Goal: Task Accomplishment & Management: Manage account settings

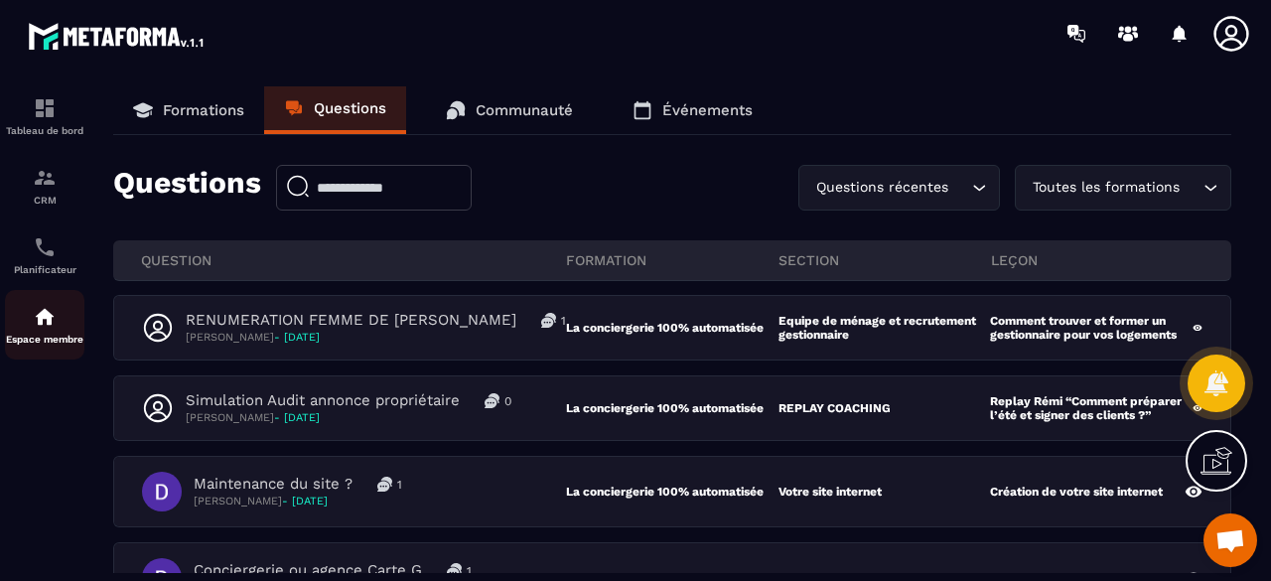
click at [44, 329] on img at bounding box center [45, 317] width 24 height 24
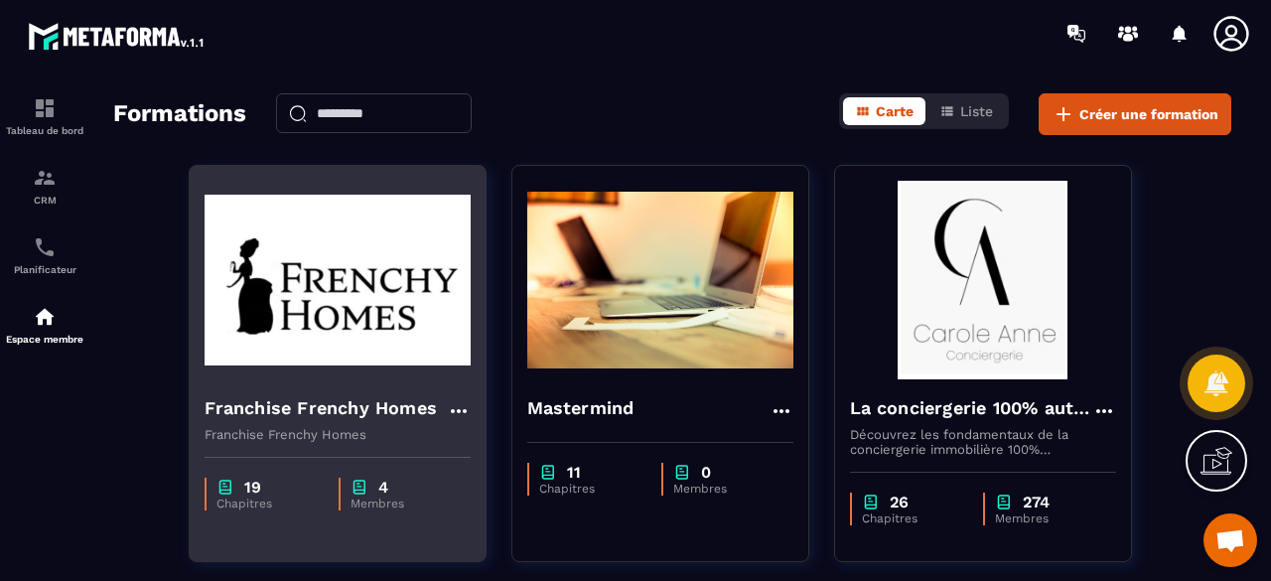
scroll to position [99, 0]
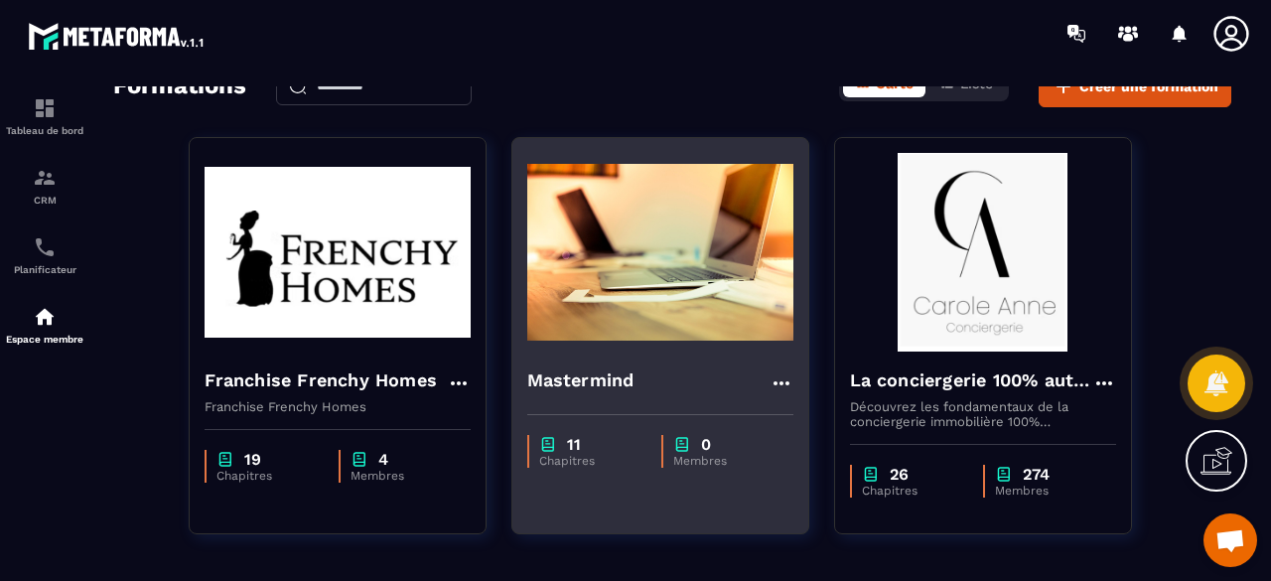
click at [715, 281] on img at bounding box center [660, 252] width 266 height 199
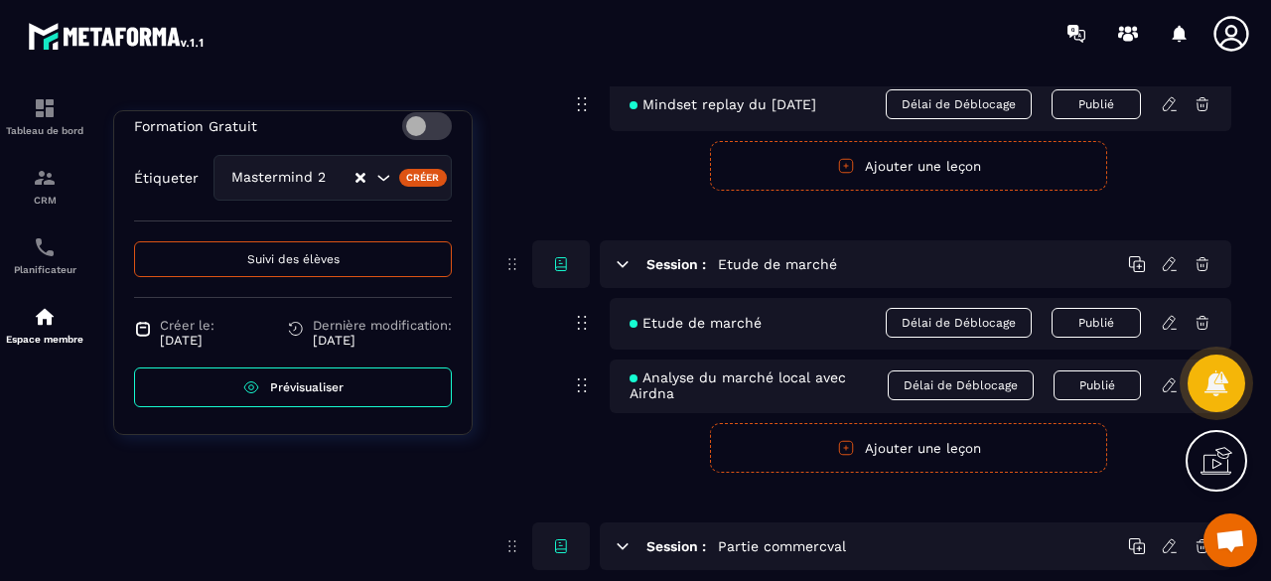
scroll to position [1688, 0]
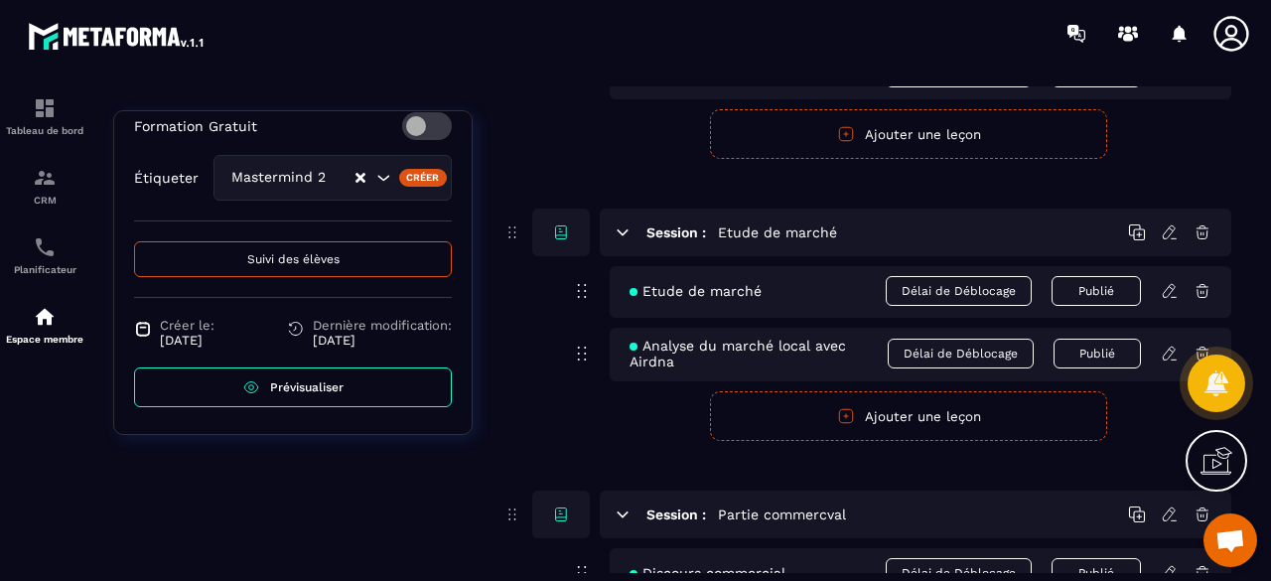
click at [305, 385] on span "Prévisualiser" at bounding box center [306, 387] width 73 height 14
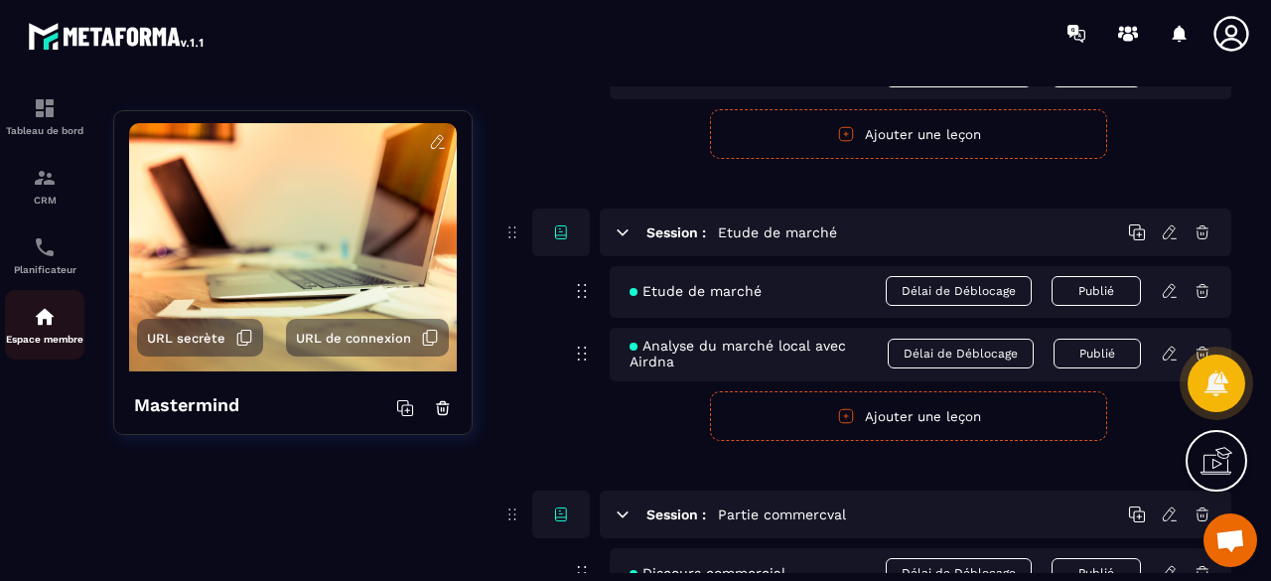
scroll to position [0, 0]
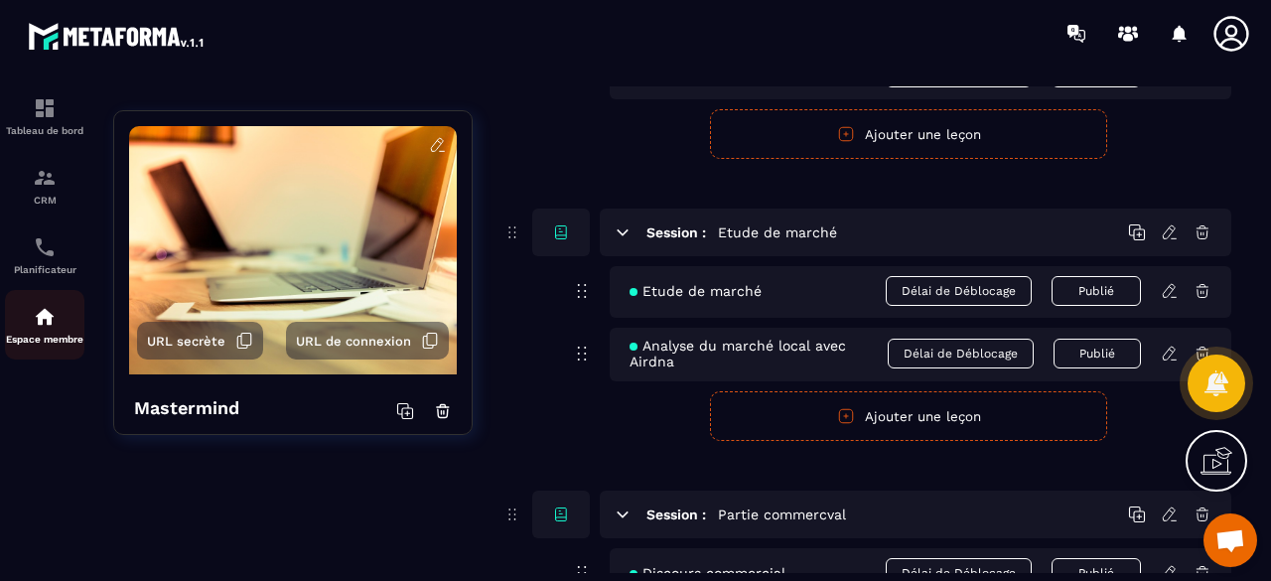
click at [48, 329] on img at bounding box center [45, 317] width 24 height 24
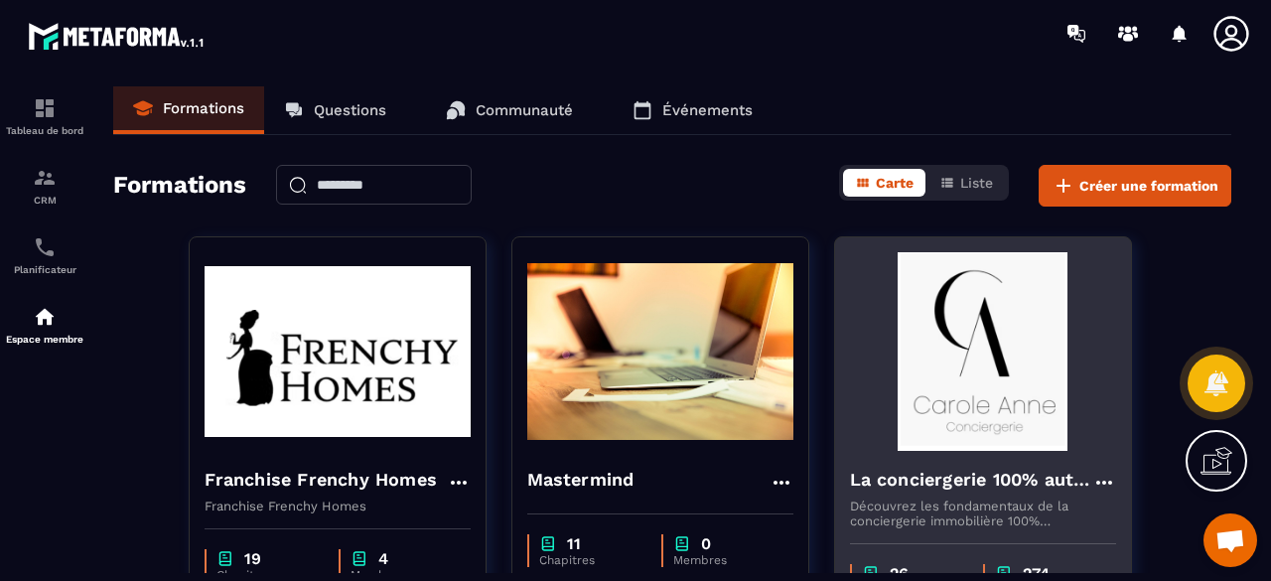
click at [961, 354] on img at bounding box center [983, 351] width 266 height 199
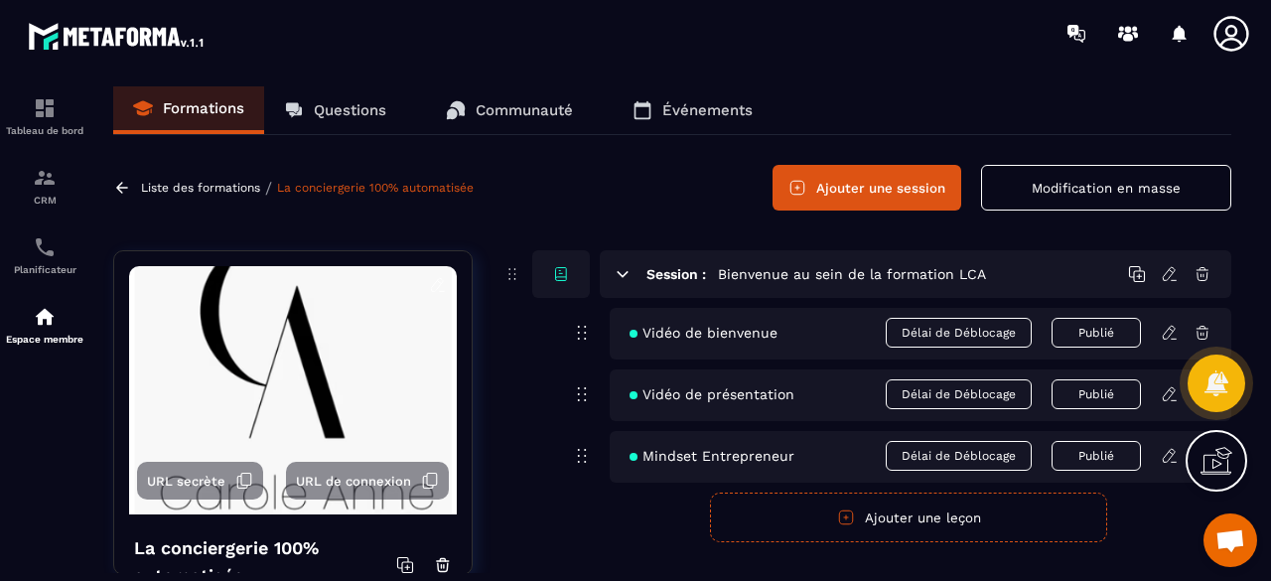
click at [590, 538] on form "Publier Annuler Ajouter une leçon" at bounding box center [909, 518] width 646 height 50
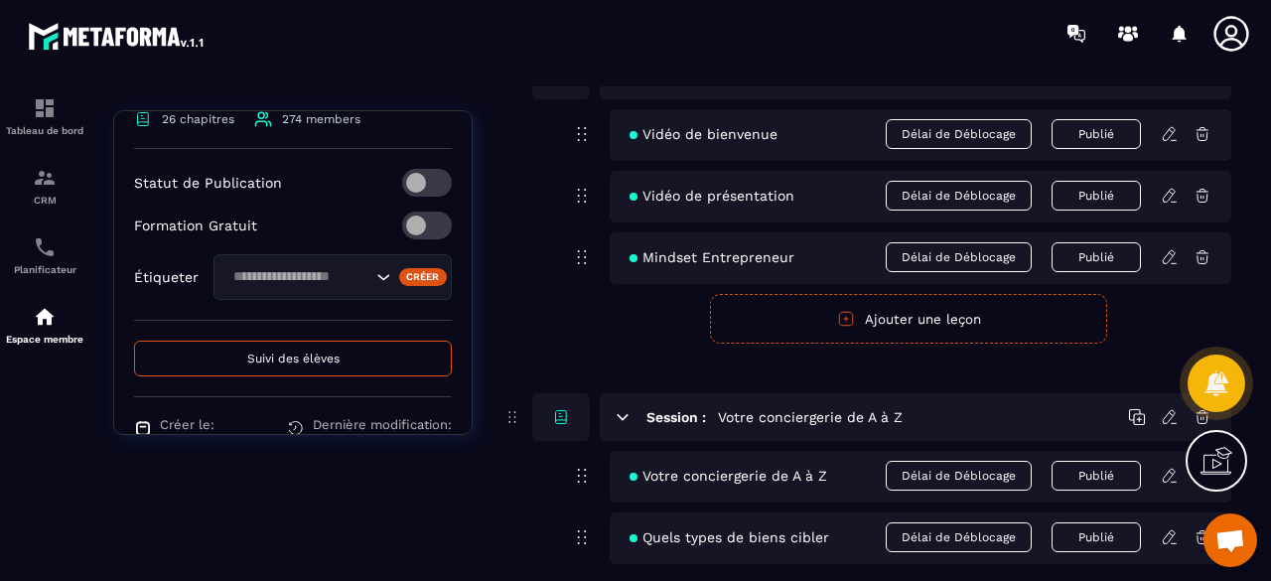
scroll to position [818, 0]
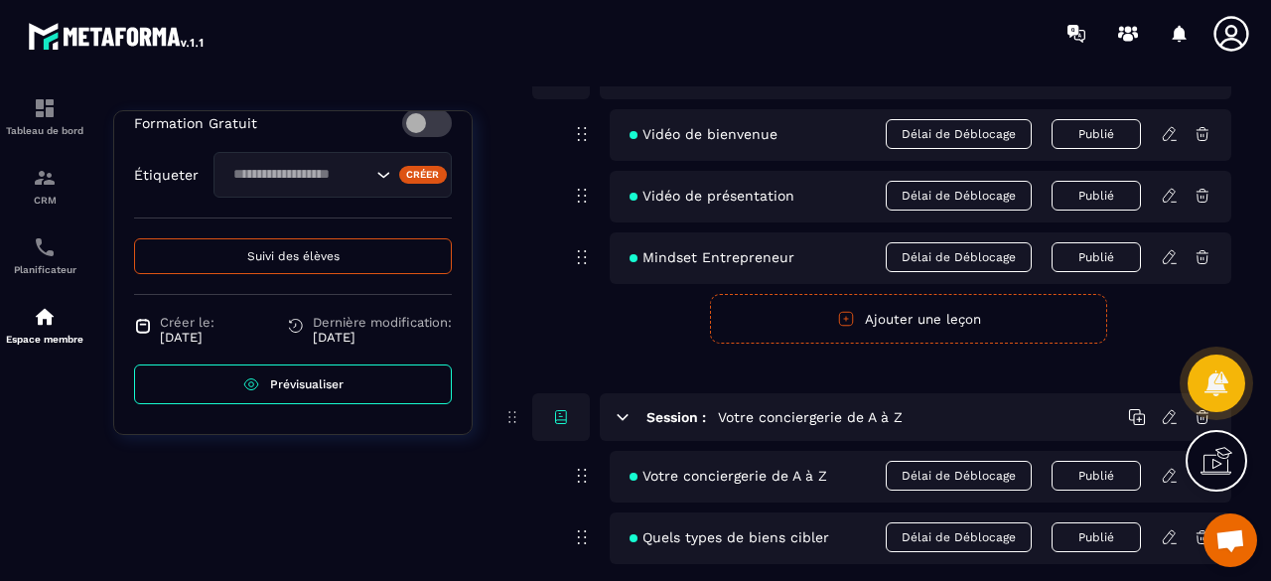
click at [354, 384] on link "Prévisualiser" at bounding box center [293, 384] width 318 height 40
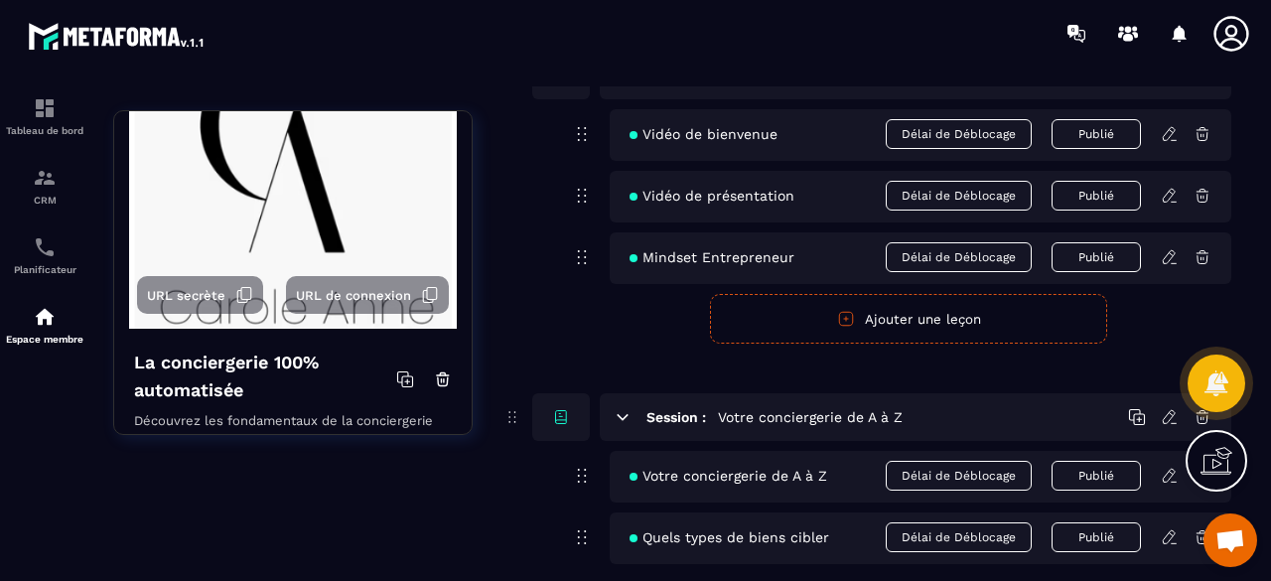
scroll to position [0, 0]
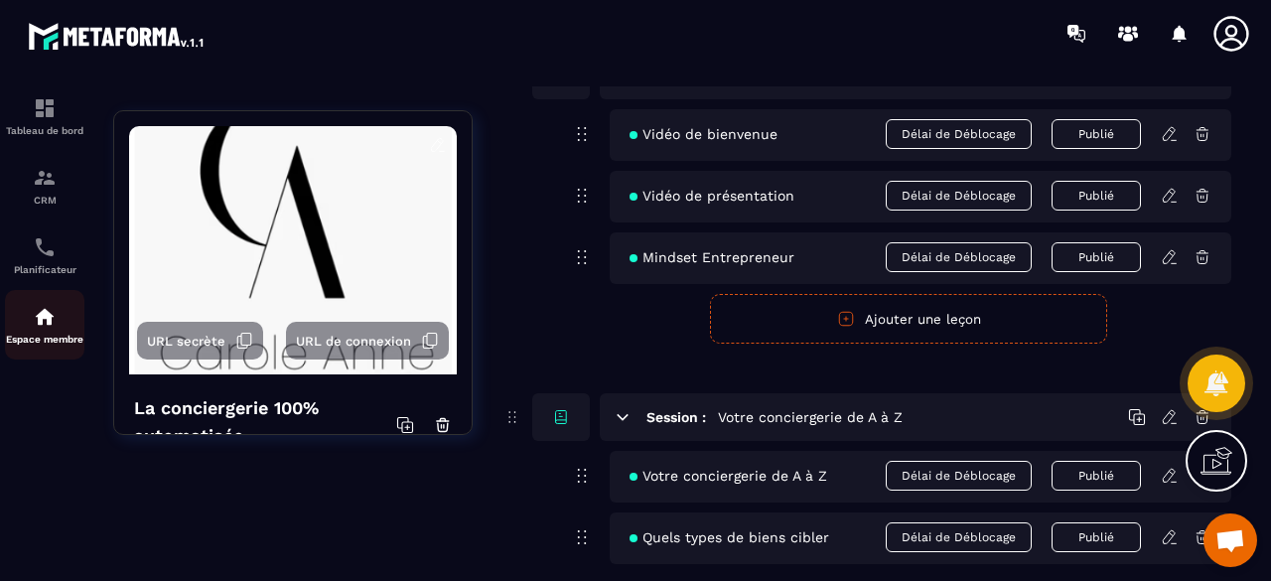
click at [74, 317] on div "Espace membre" at bounding box center [44, 325] width 79 height 40
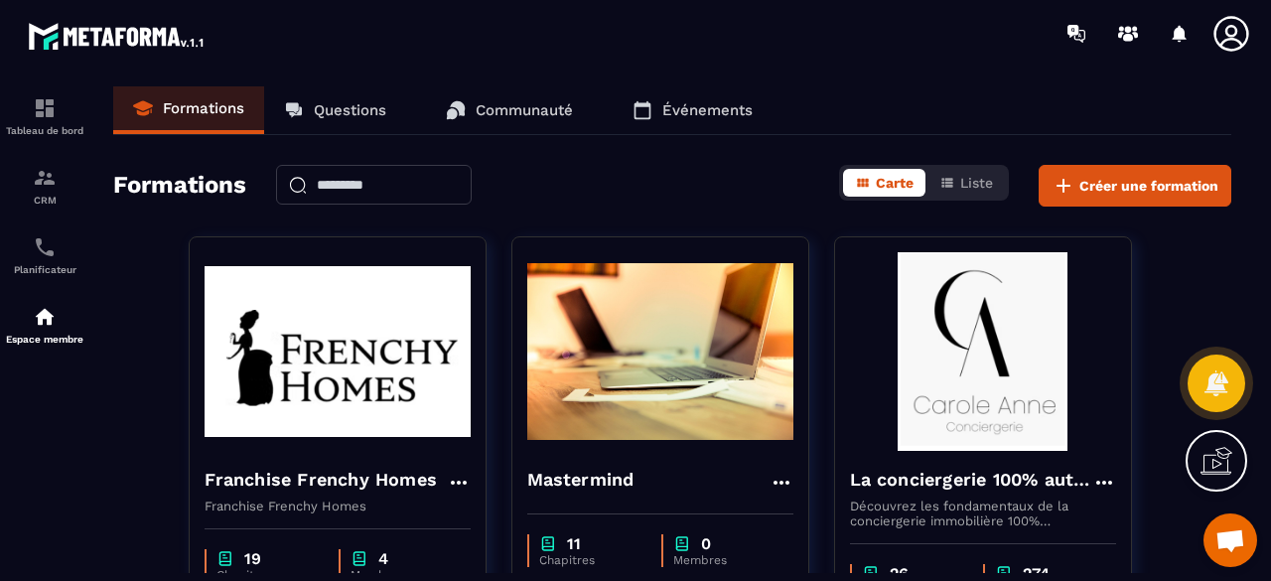
click at [340, 108] on p "Questions" at bounding box center [350, 110] width 73 height 18
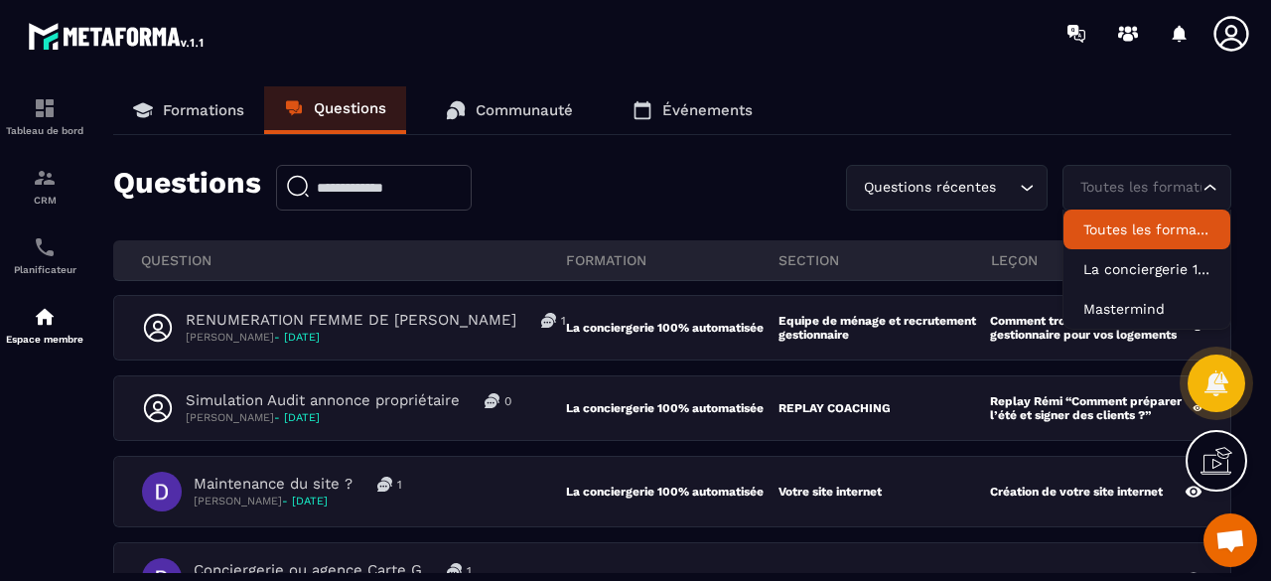
click at [1120, 192] on div "Toutes les formations" at bounding box center [1137, 188] width 127 height 22
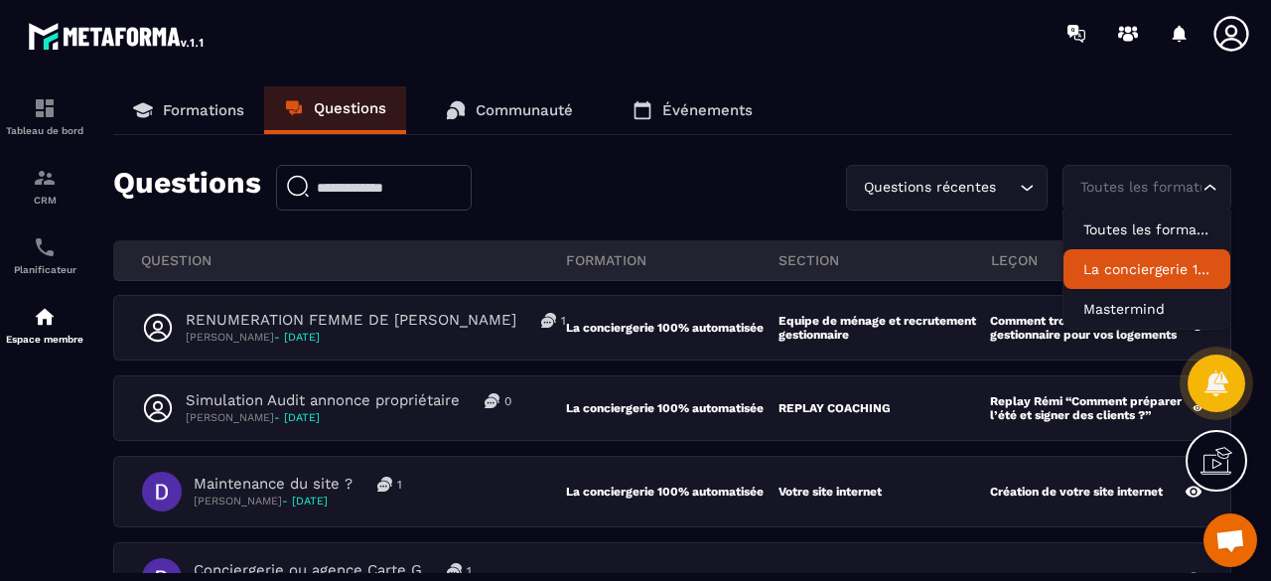
click at [1120, 272] on p "La conciergerie 100% automatisée" at bounding box center [1147, 269] width 127 height 20
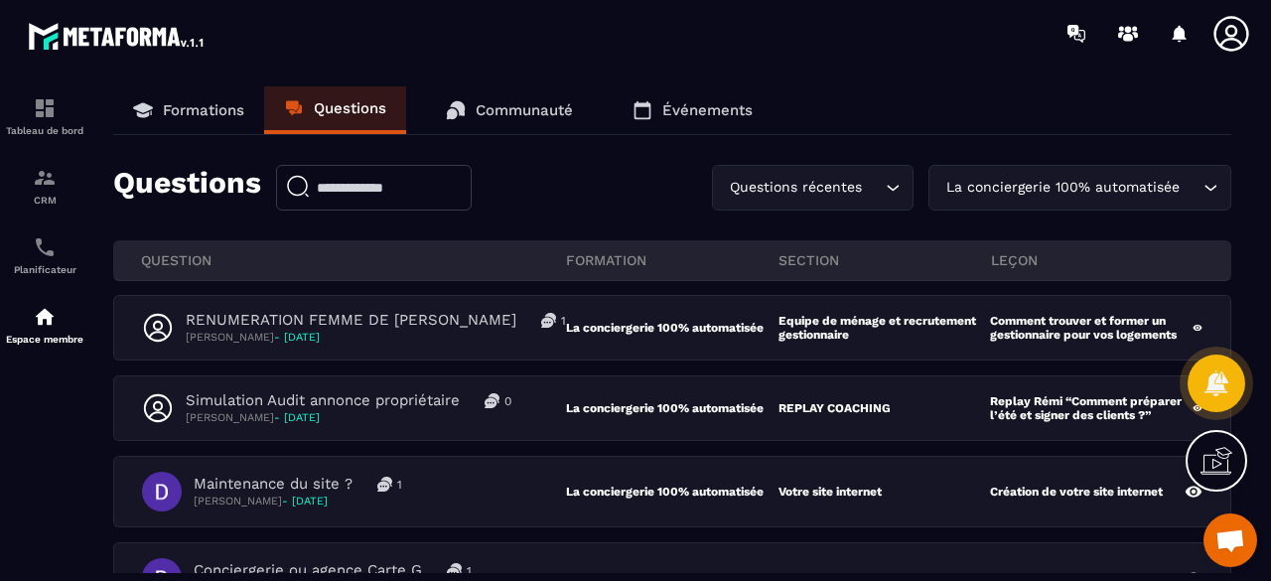
click at [1065, 186] on div "La conciergerie 100% automatisée Loading..." at bounding box center [1080, 188] width 303 height 46
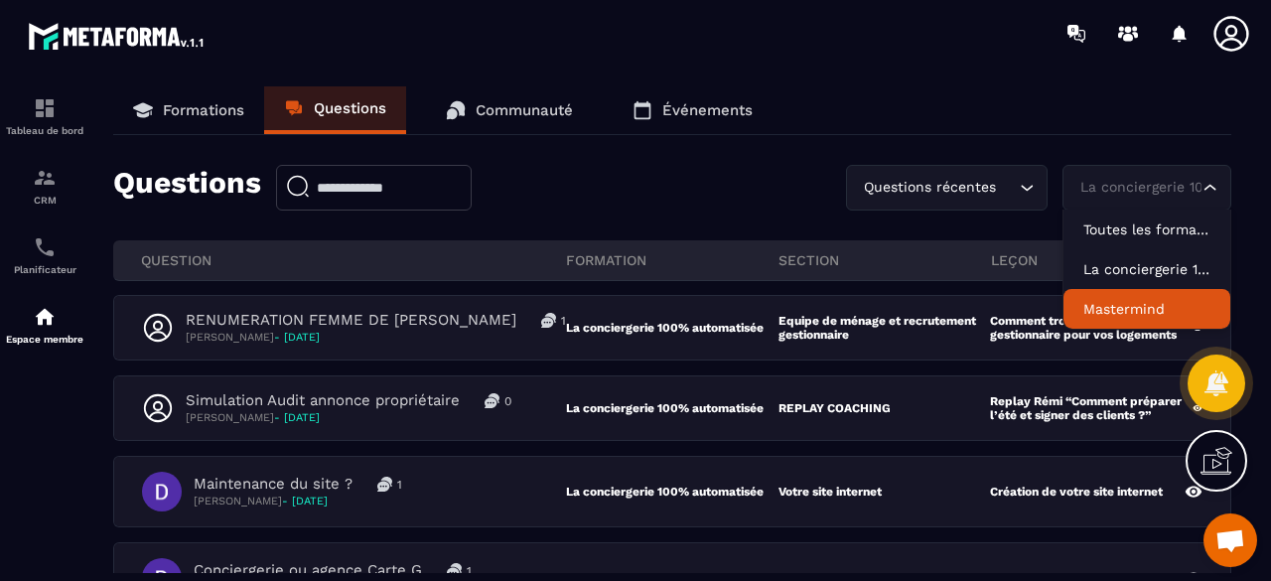
click at [1136, 299] on p "Mastermind" at bounding box center [1147, 309] width 127 height 20
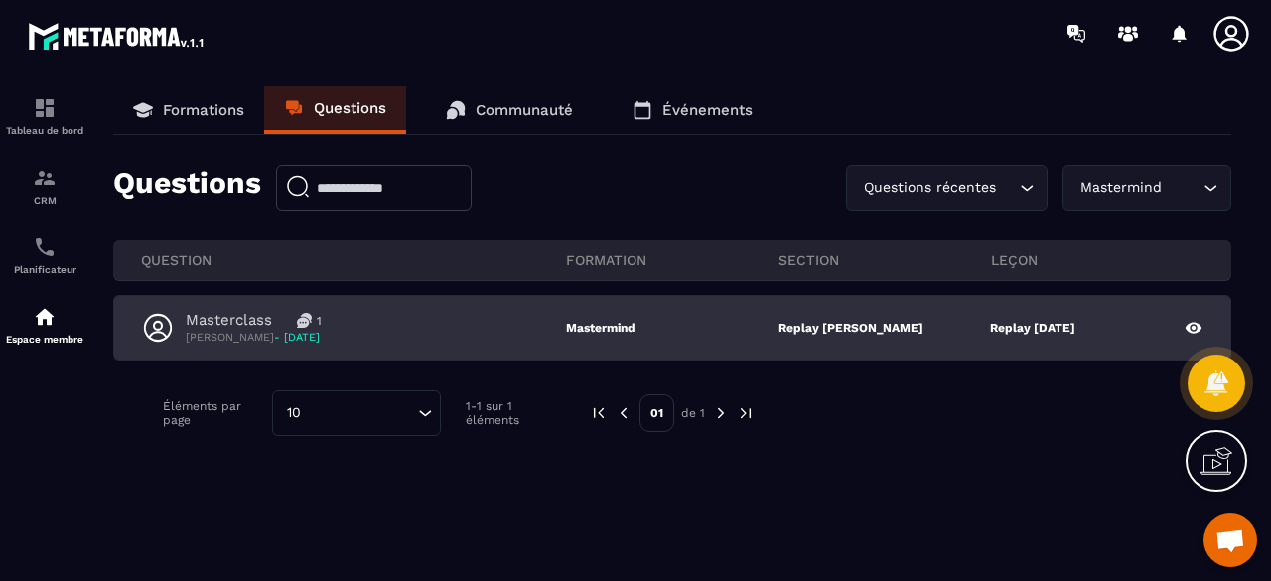
click at [880, 324] on p "Replay [PERSON_NAME]" at bounding box center [851, 328] width 145 height 14
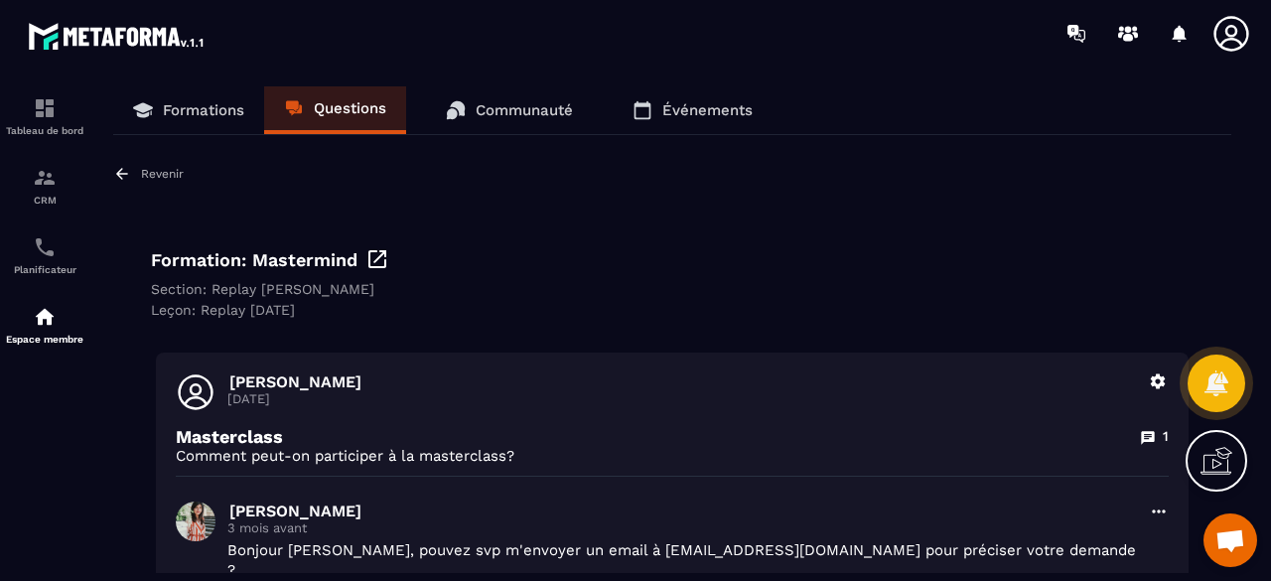
click at [118, 176] on icon at bounding box center [122, 173] width 12 height 11
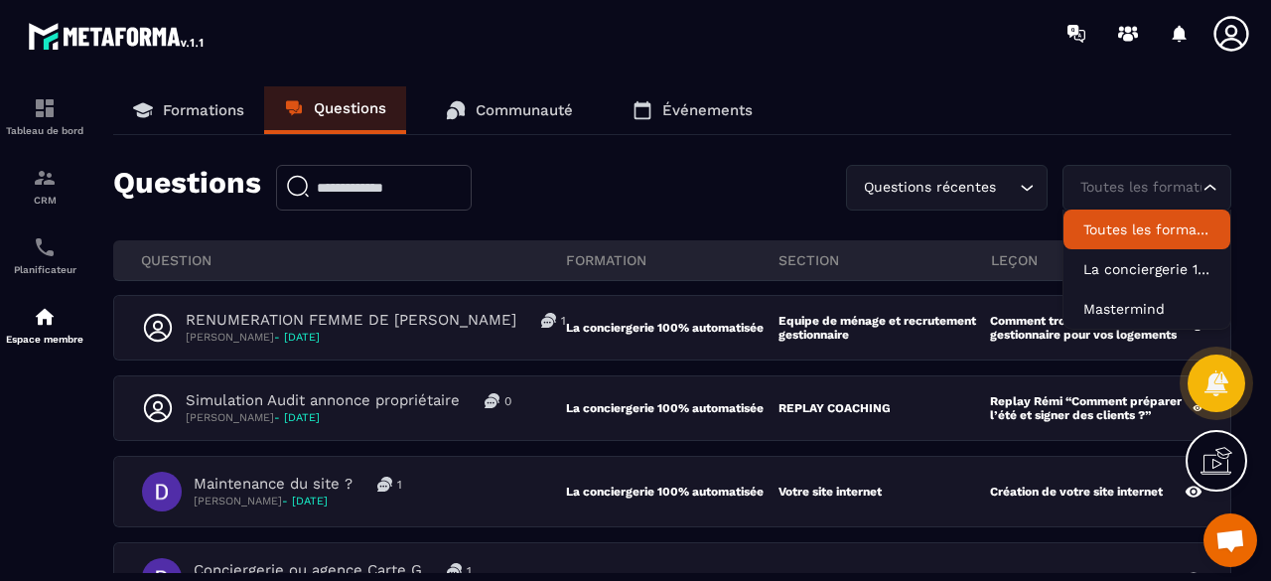
click at [1139, 186] on div "Toutes les formations" at bounding box center [1137, 188] width 127 height 22
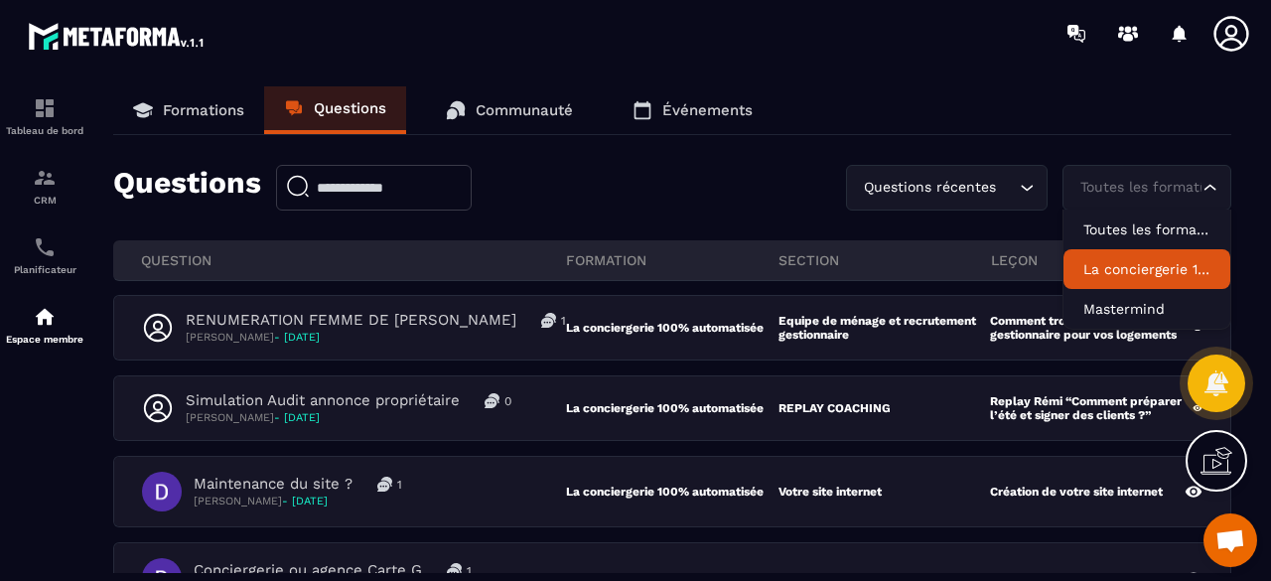
click at [1164, 275] on p "La conciergerie 100% automatisée" at bounding box center [1147, 269] width 127 height 20
